Goal: Task Accomplishment & Management: Use online tool/utility

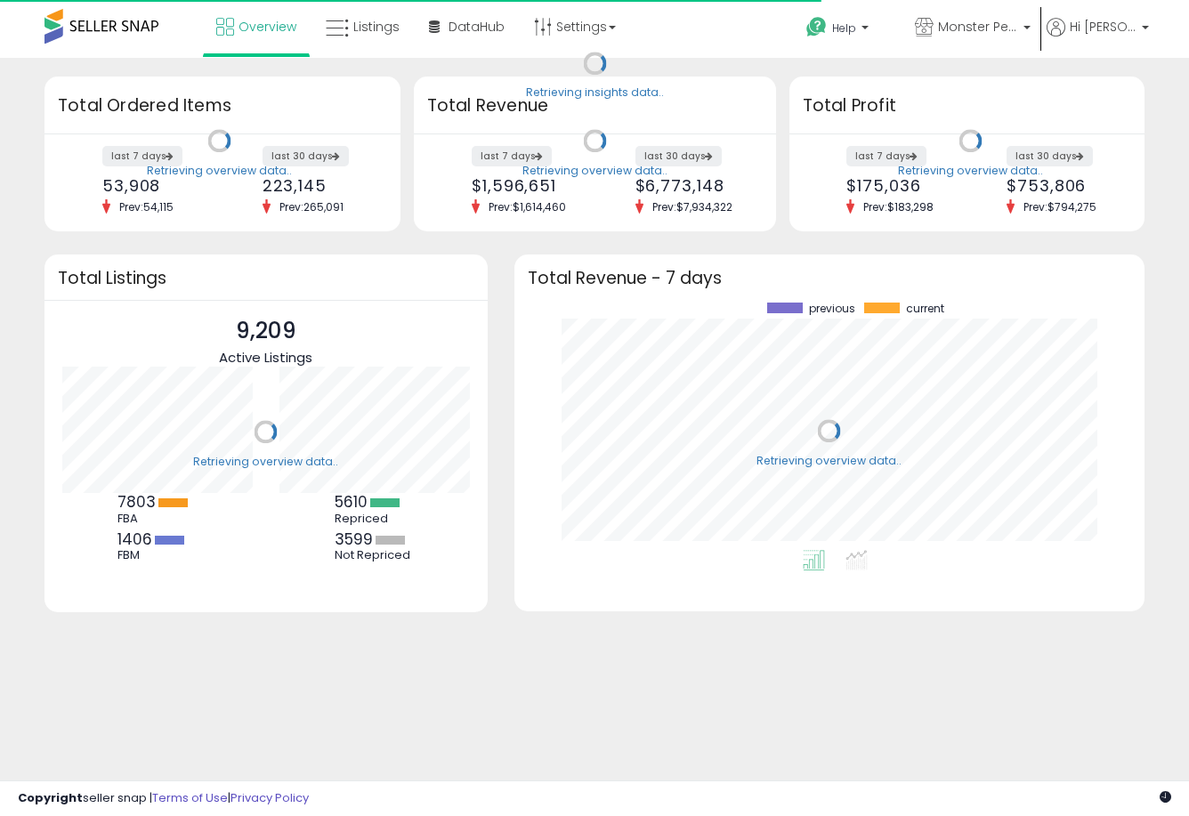
scroll to position [248, 595]
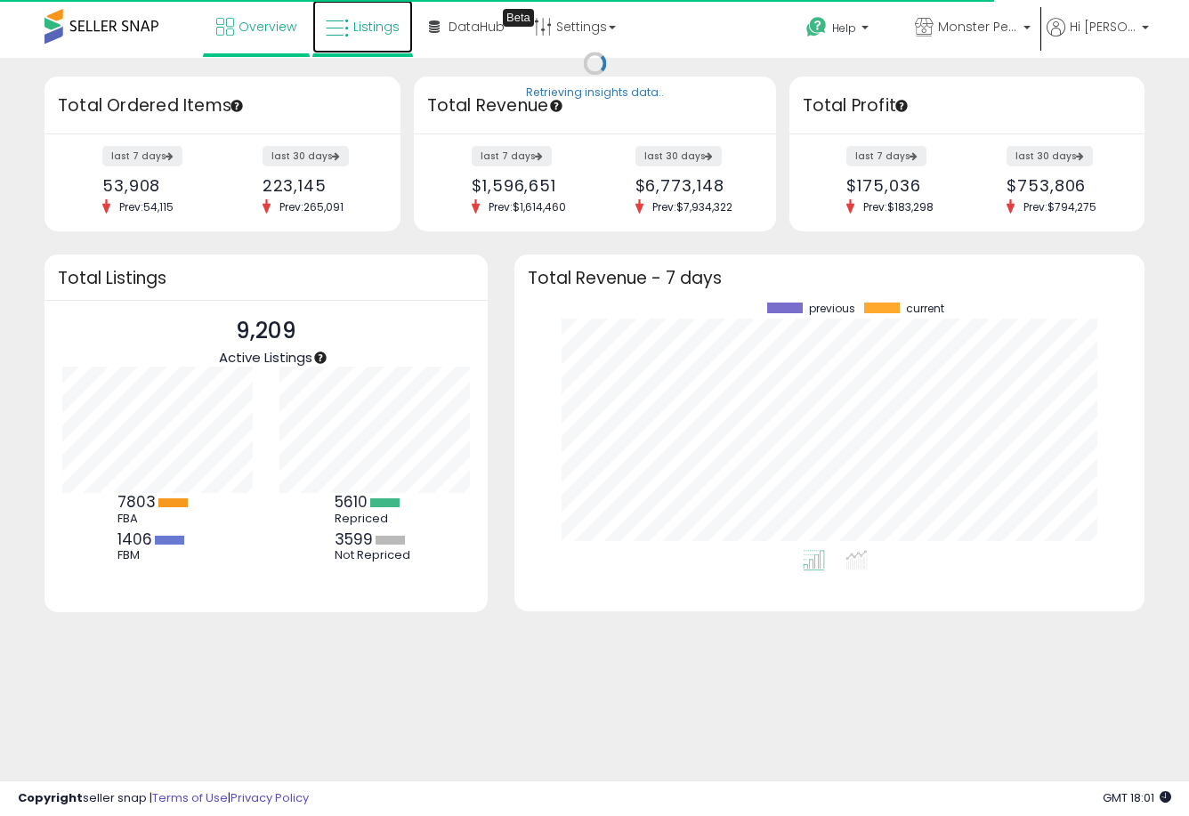
click at [380, 29] on span "Listings" at bounding box center [376, 27] width 46 height 18
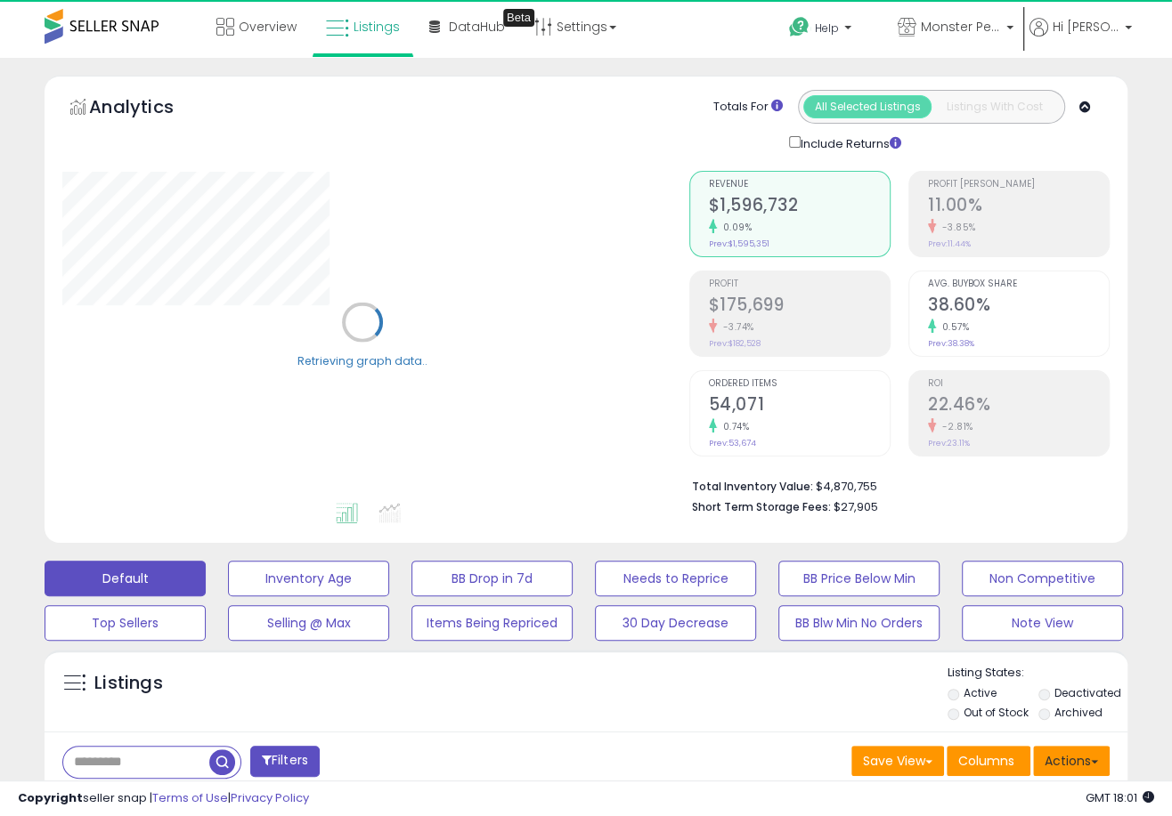
click at [1087, 762] on button "Actions" at bounding box center [1071, 761] width 77 height 30
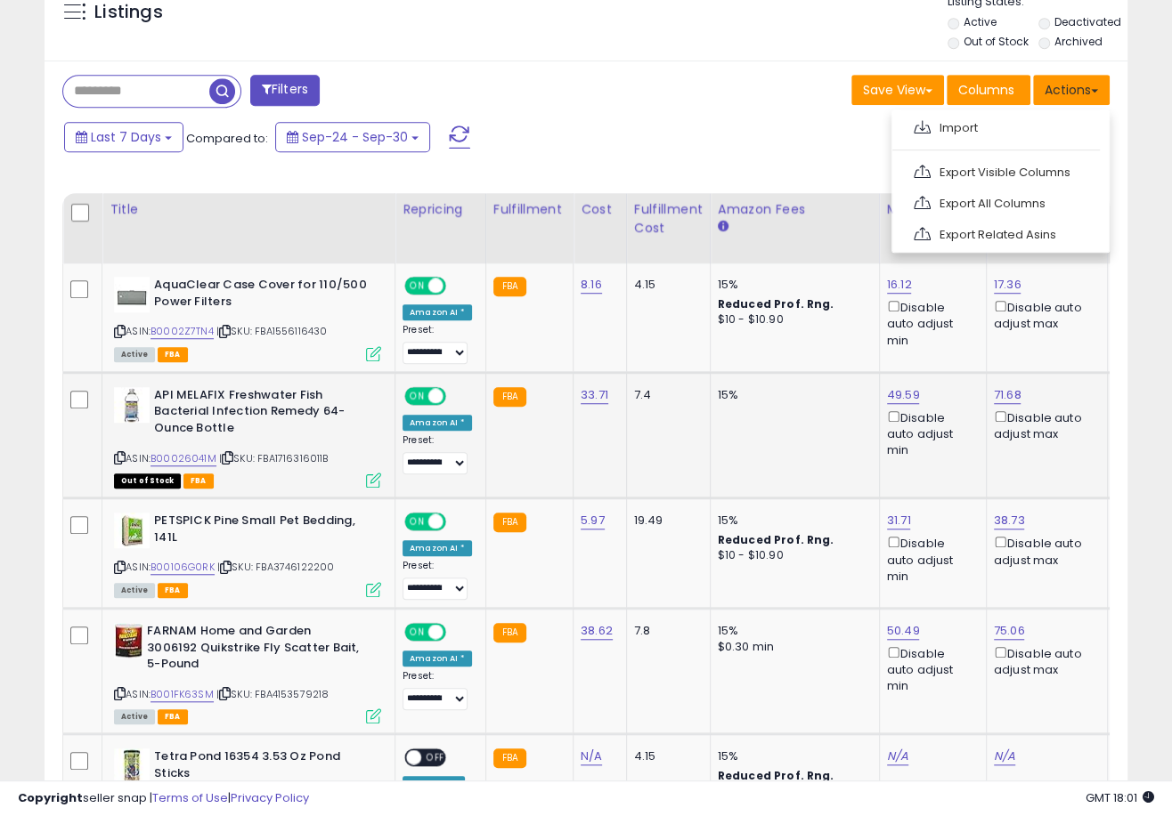
scroll to position [672, 0]
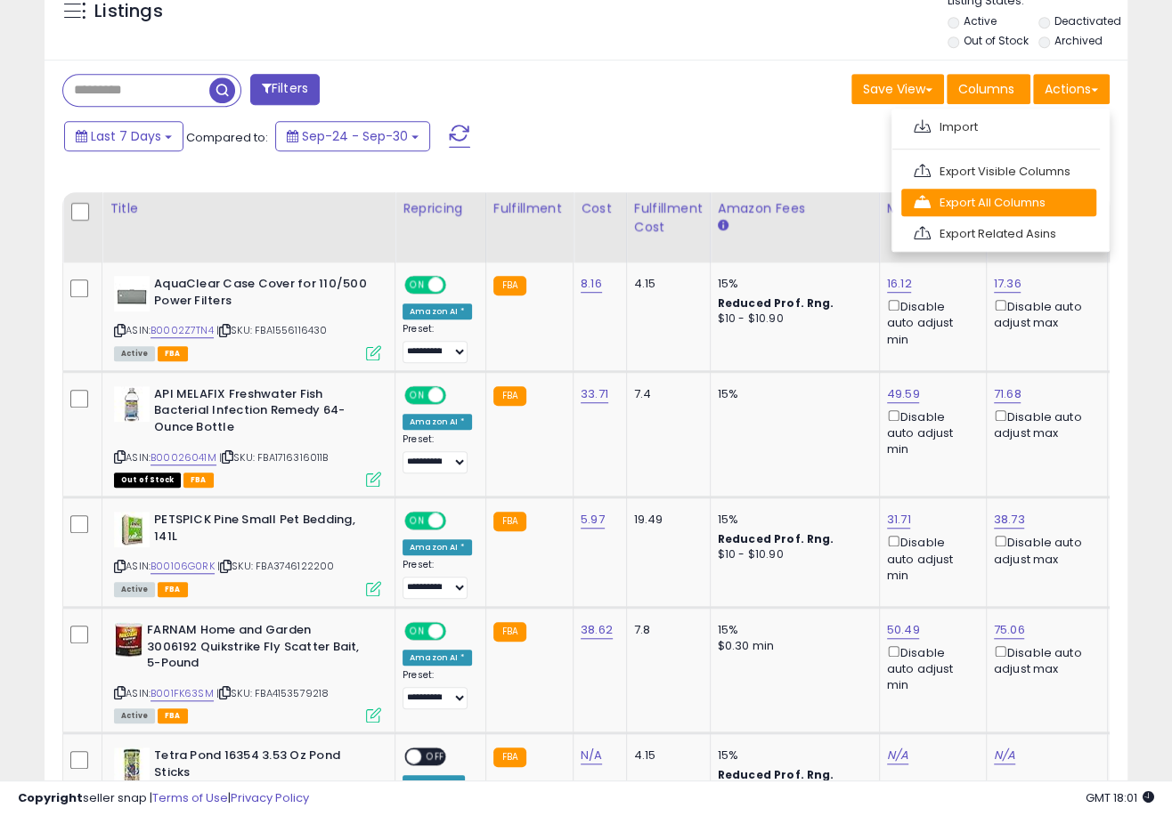
click at [994, 198] on link "Export All Columns" at bounding box center [998, 203] width 195 height 28
